Goal: Transaction & Acquisition: Book appointment/travel/reservation

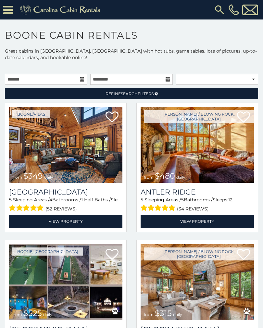
click at [86, 152] on img at bounding box center [65, 145] width 113 height 76
click at [87, 85] on input "text" at bounding box center [46, 79] width 82 height 11
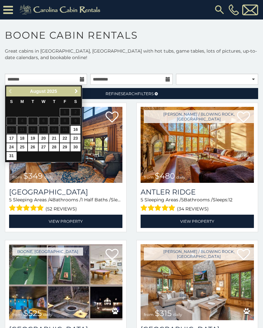
click at [79, 93] on span "Next" at bounding box center [76, 91] width 5 height 5
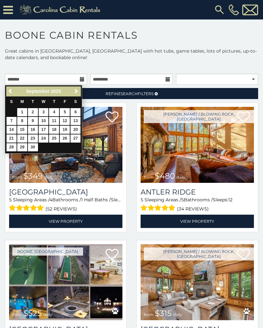
click at [82, 86] on div "Previous Next September 2025 S M T W T F S 1 2 3 4 5 6 7 8 9 10 11 12 13 14 15 …" at bounding box center [43, 119] width 77 height 69
click at [80, 91] on link "Next" at bounding box center [76, 91] width 8 height 8
click at [26, 149] on link "27" at bounding box center [22, 147] width 10 height 8
type input "**********"
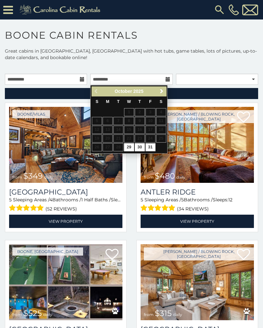
click at [153, 148] on link "31" at bounding box center [151, 147] width 10 height 8
type input "**********"
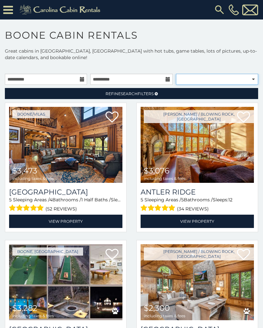
click at [232, 80] on select "**********" at bounding box center [217, 79] width 82 height 11
click at [87, 166] on img at bounding box center [65, 145] width 113 height 76
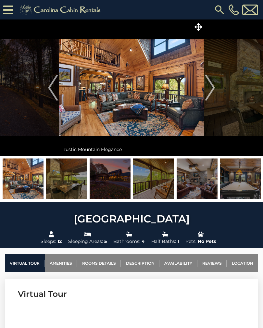
click at [28, 177] on img at bounding box center [23, 179] width 41 height 41
click at [24, 173] on img at bounding box center [23, 179] width 41 height 41
click at [203, 91] on img at bounding box center [131, 87] width 145 height 136
click at [214, 84] on img "Next" at bounding box center [210, 88] width 10 height 26
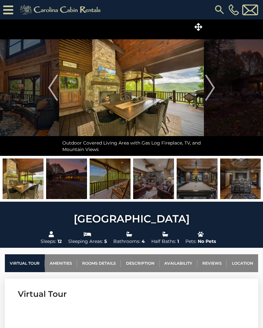
click at [211, 90] on img "Next" at bounding box center [210, 88] width 10 height 26
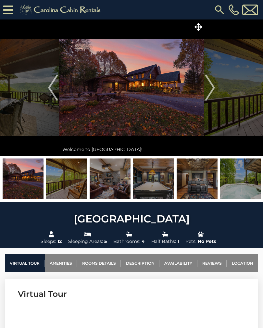
click at [211, 87] on img "Next" at bounding box center [210, 88] width 10 height 26
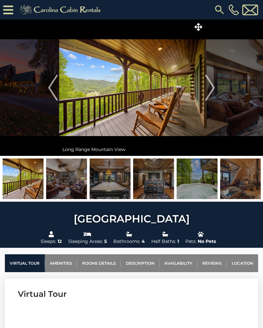
click at [213, 85] on img "Next" at bounding box center [210, 88] width 10 height 26
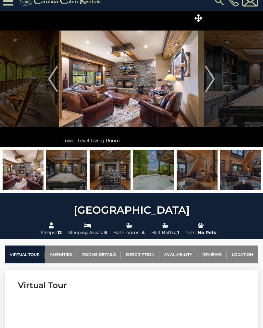
scroll to position [9, 0]
click at [215, 79] on button "Next" at bounding box center [210, 79] width 12 height 136
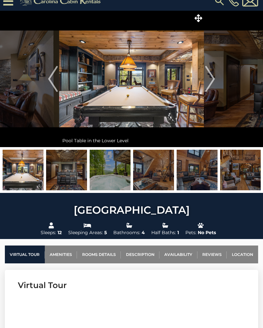
scroll to position [0, 0]
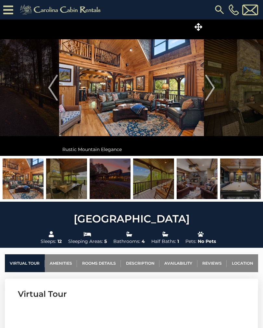
click at [31, 180] on img at bounding box center [23, 179] width 41 height 41
click at [215, 91] on button "Next" at bounding box center [210, 87] width 12 height 136
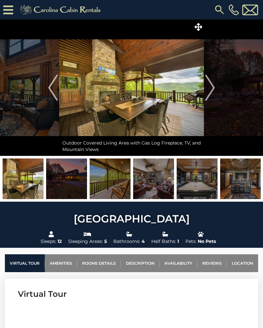
click at [207, 89] on img "Next" at bounding box center [210, 88] width 10 height 26
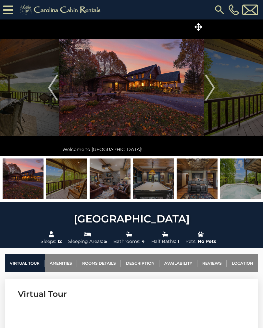
click at [210, 92] on img "Next" at bounding box center [210, 88] width 10 height 26
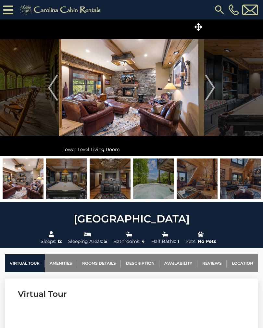
click at [212, 87] on img "Next" at bounding box center [210, 88] width 10 height 26
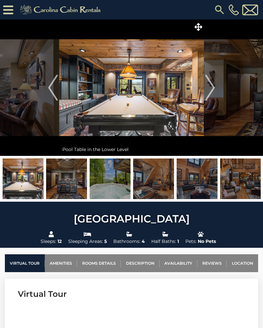
click at [210, 88] on img "Next" at bounding box center [210, 88] width 10 height 26
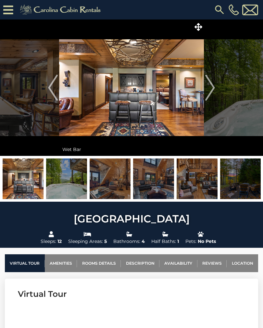
click at [210, 92] on img "Next" at bounding box center [210, 88] width 10 height 26
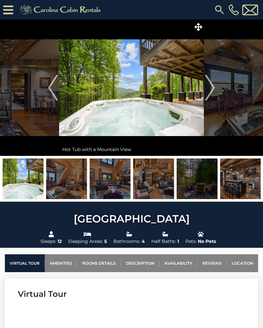
click at [210, 92] on img "Next" at bounding box center [210, 88] width 10 height 26
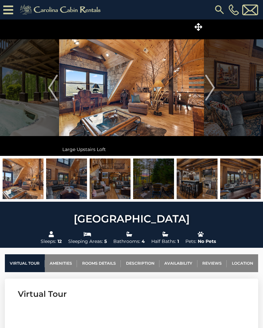
click at [214, 90] on img "Next" at bounding box center [210, 88] width 10 height 26
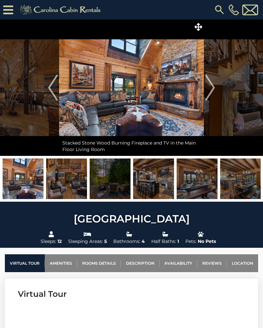
click at [208, 89] on img "Next" at bounding box center [210, 88] width 10 height 26
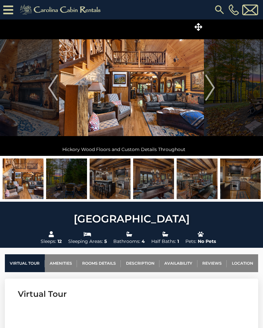
click at [209, 90] on img "Next" at bounding box center [210, 88] width 10 height 26
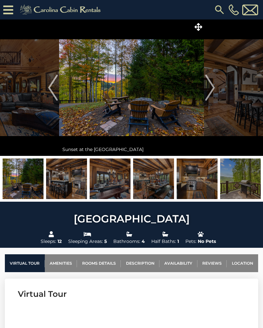
click at [215, 91] on img "Next" at bounding box center [210, 88] width 10 height 26
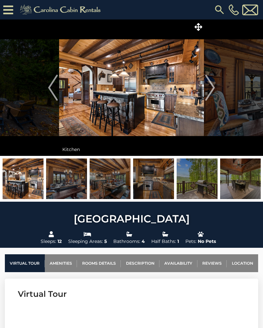
click at [214, 92] on img "Next" at bounding box center [210, 88] width 10 height 26
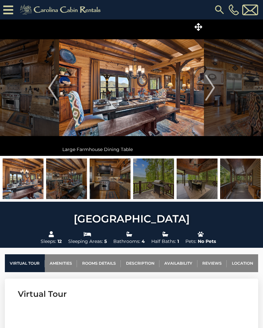
click at [215, 94] on img "Next" at bounding box center [210, 88] width 10 height 26
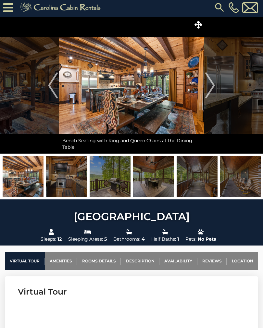
scroll to position [2, 0]
